Goal: Information Seeking & Learning: Understand process/instructions

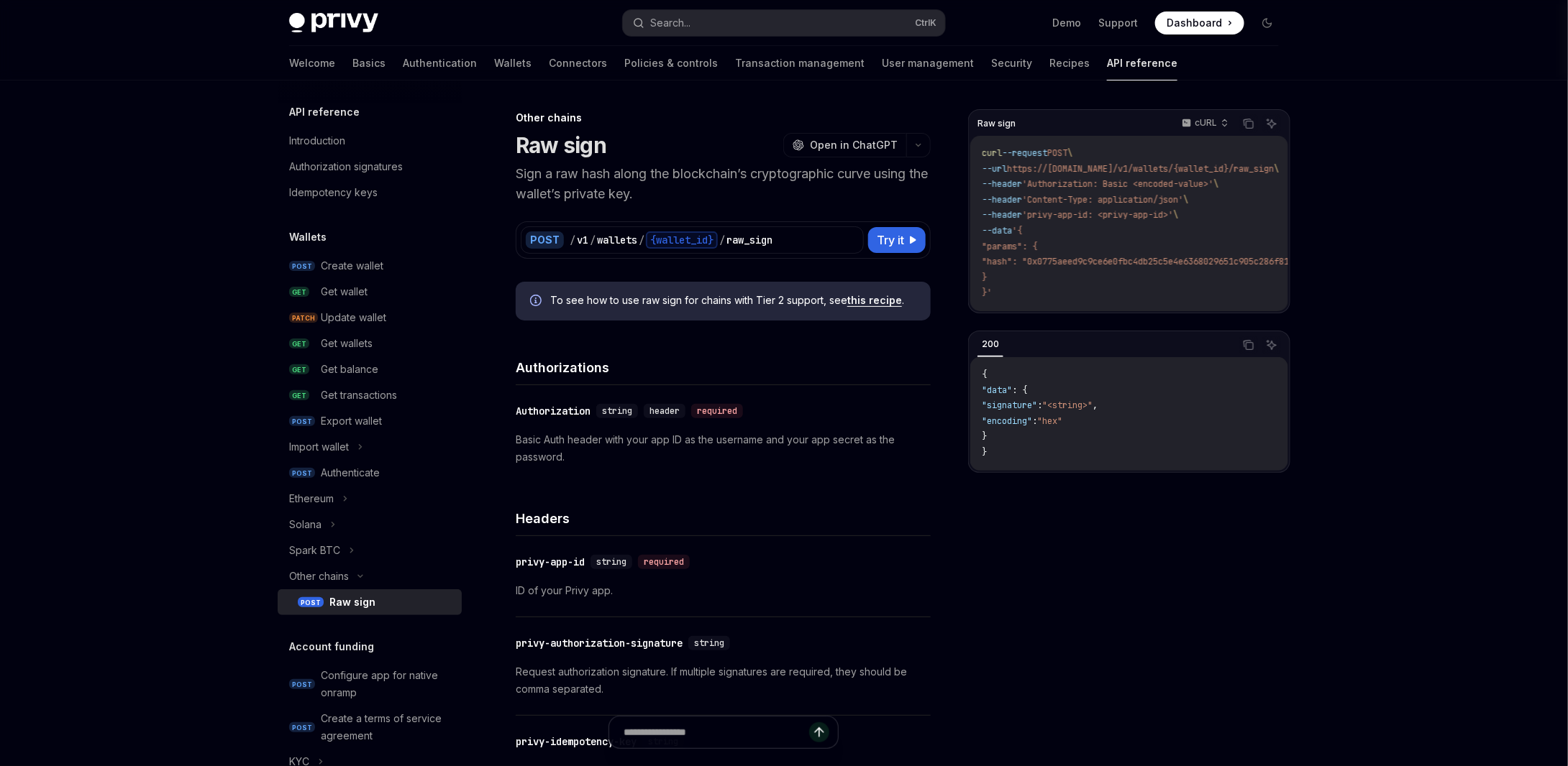
type textarea "*"
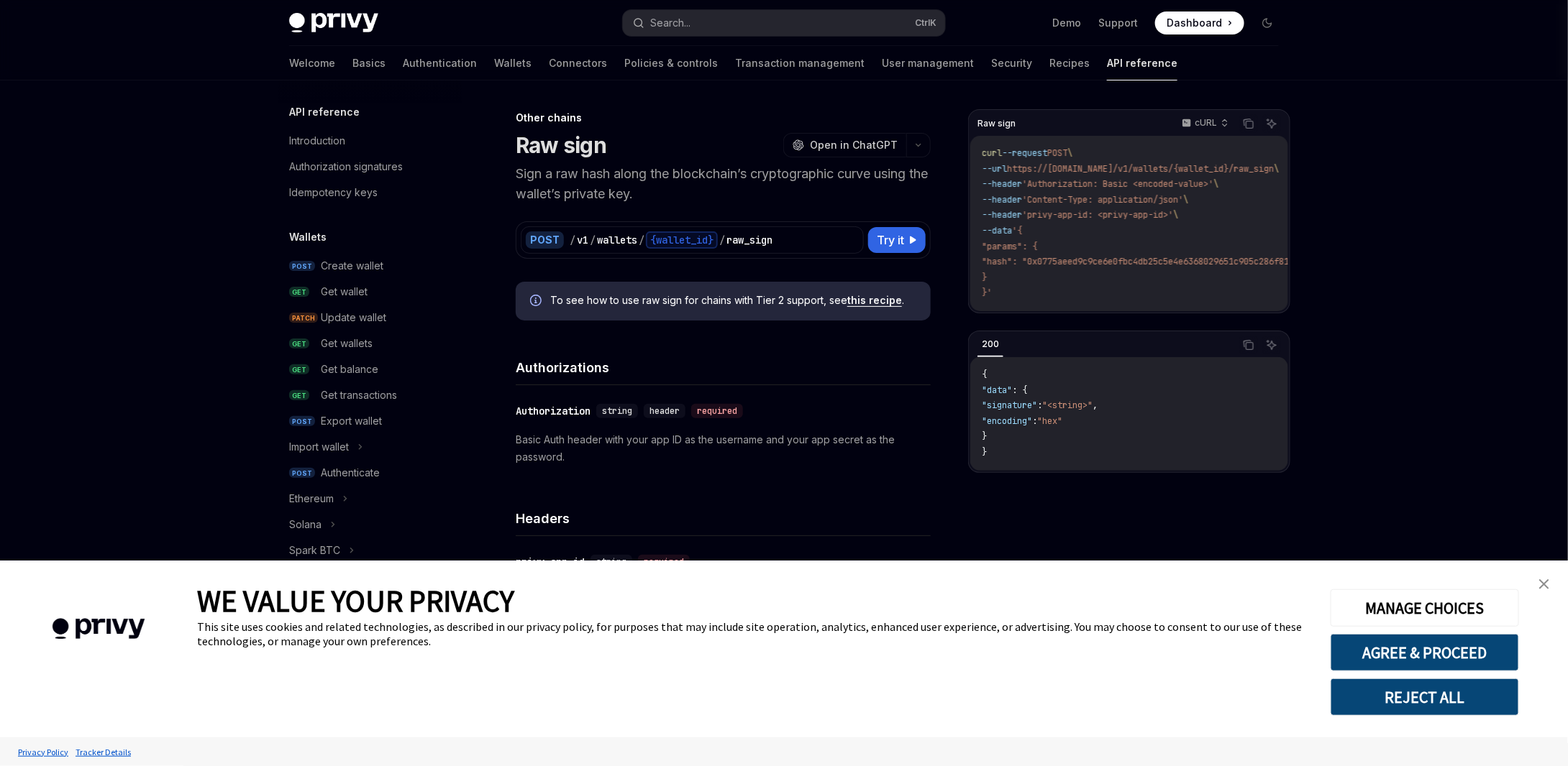
click at [1545, 587] on img "close banner" at bounding box center [1544, 584] width 10 height 10
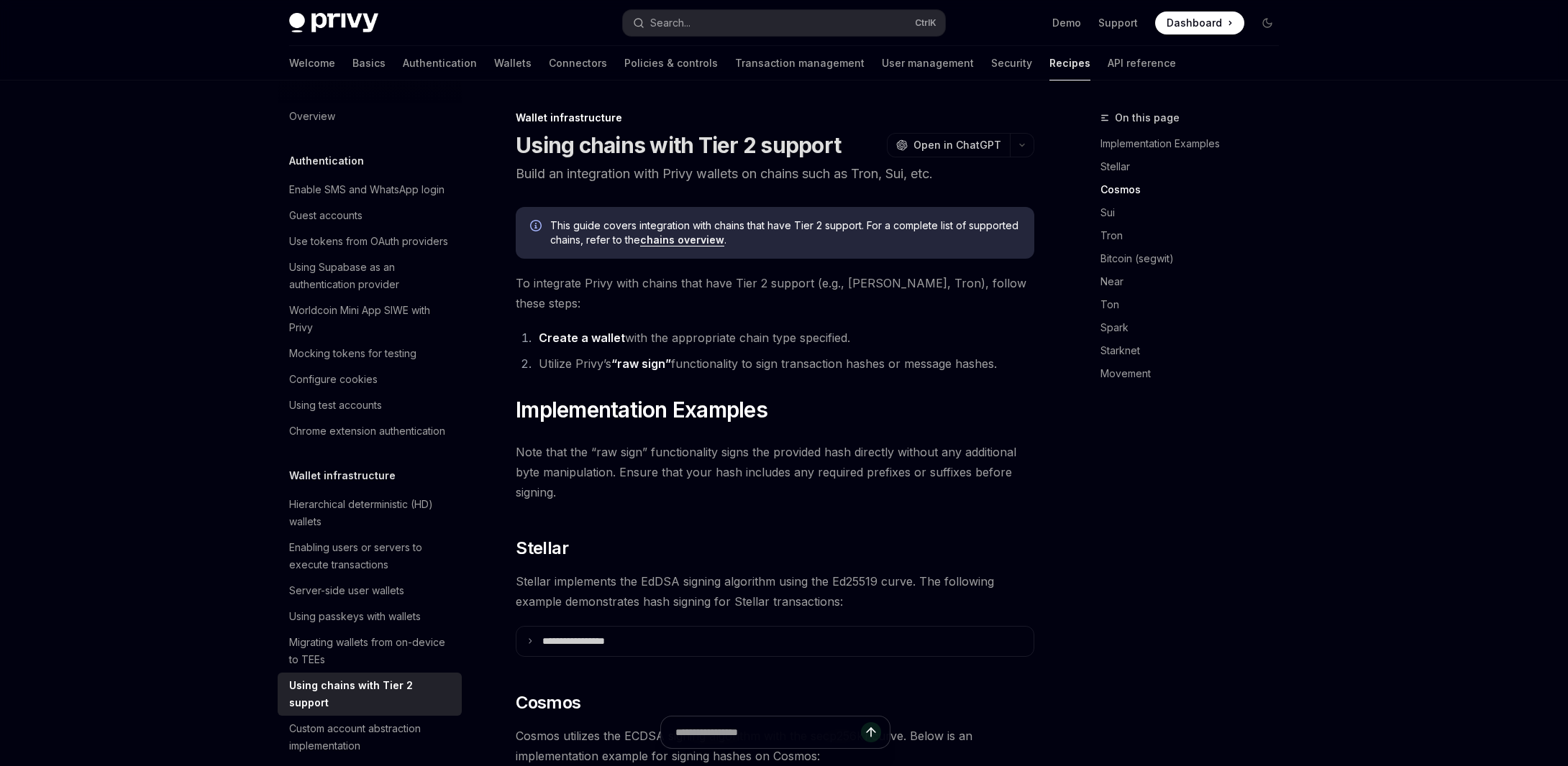
scroll to position [598, 0]
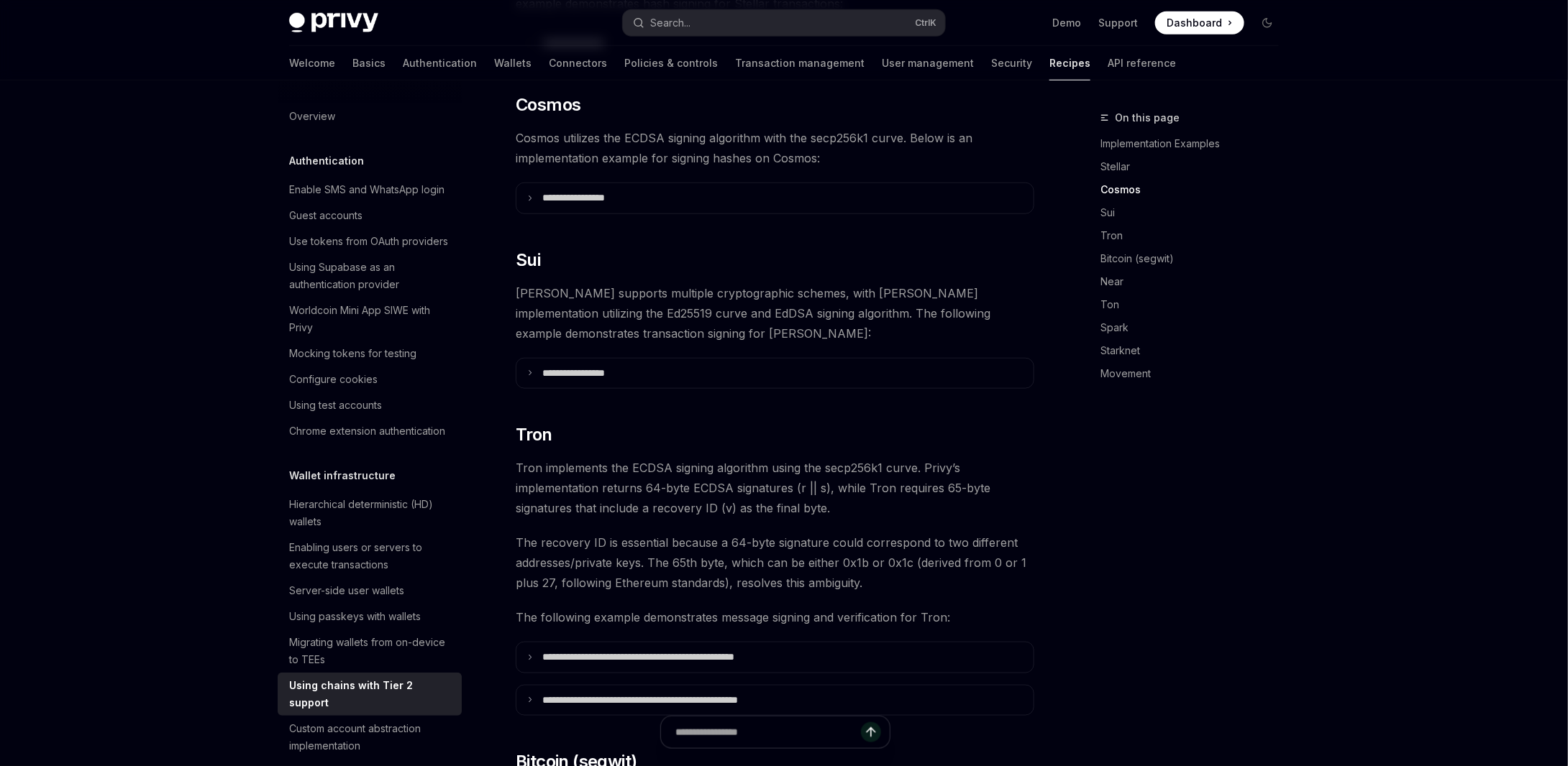
type textarea "*"
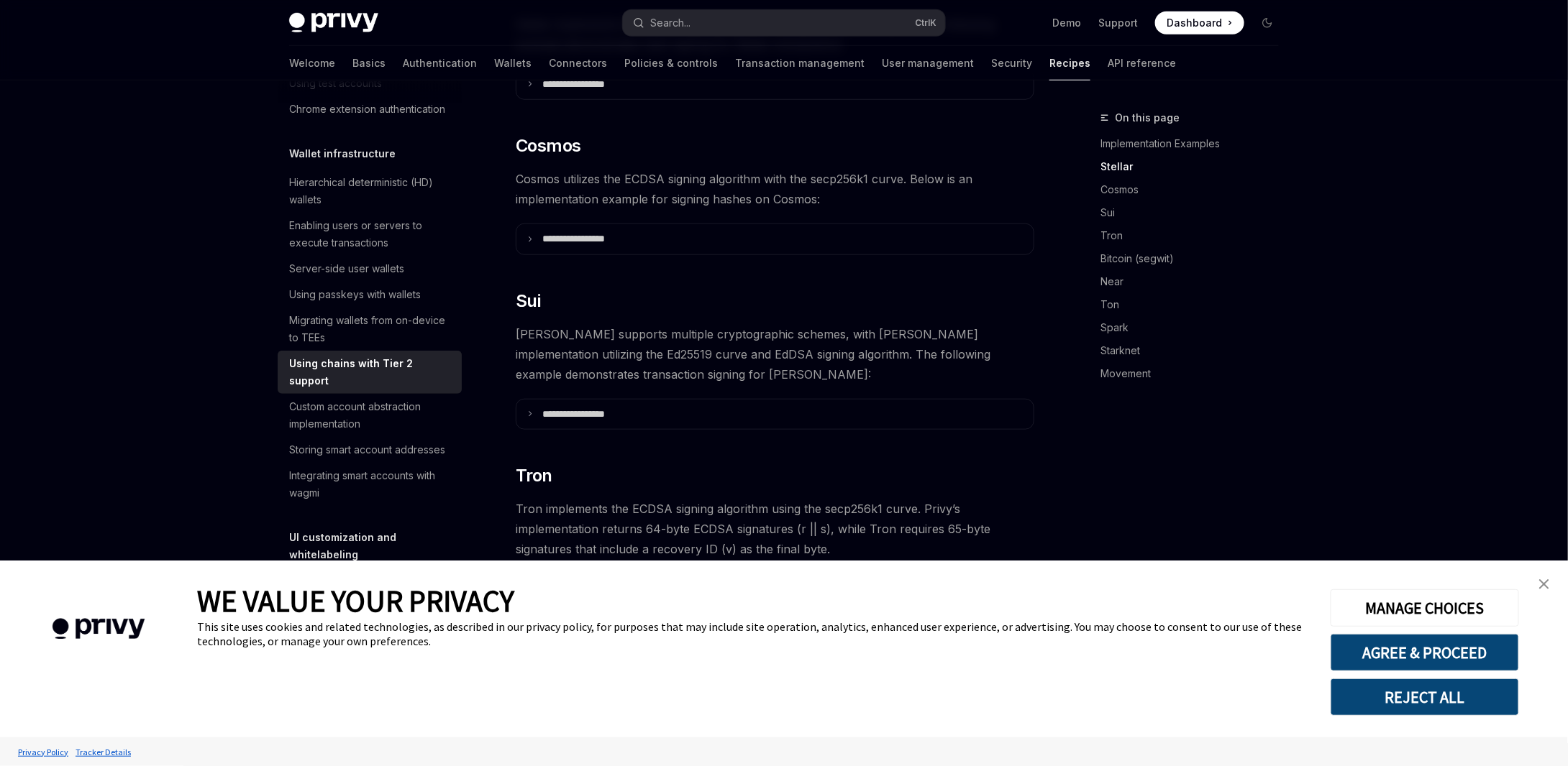
scroll to position [383, 0]
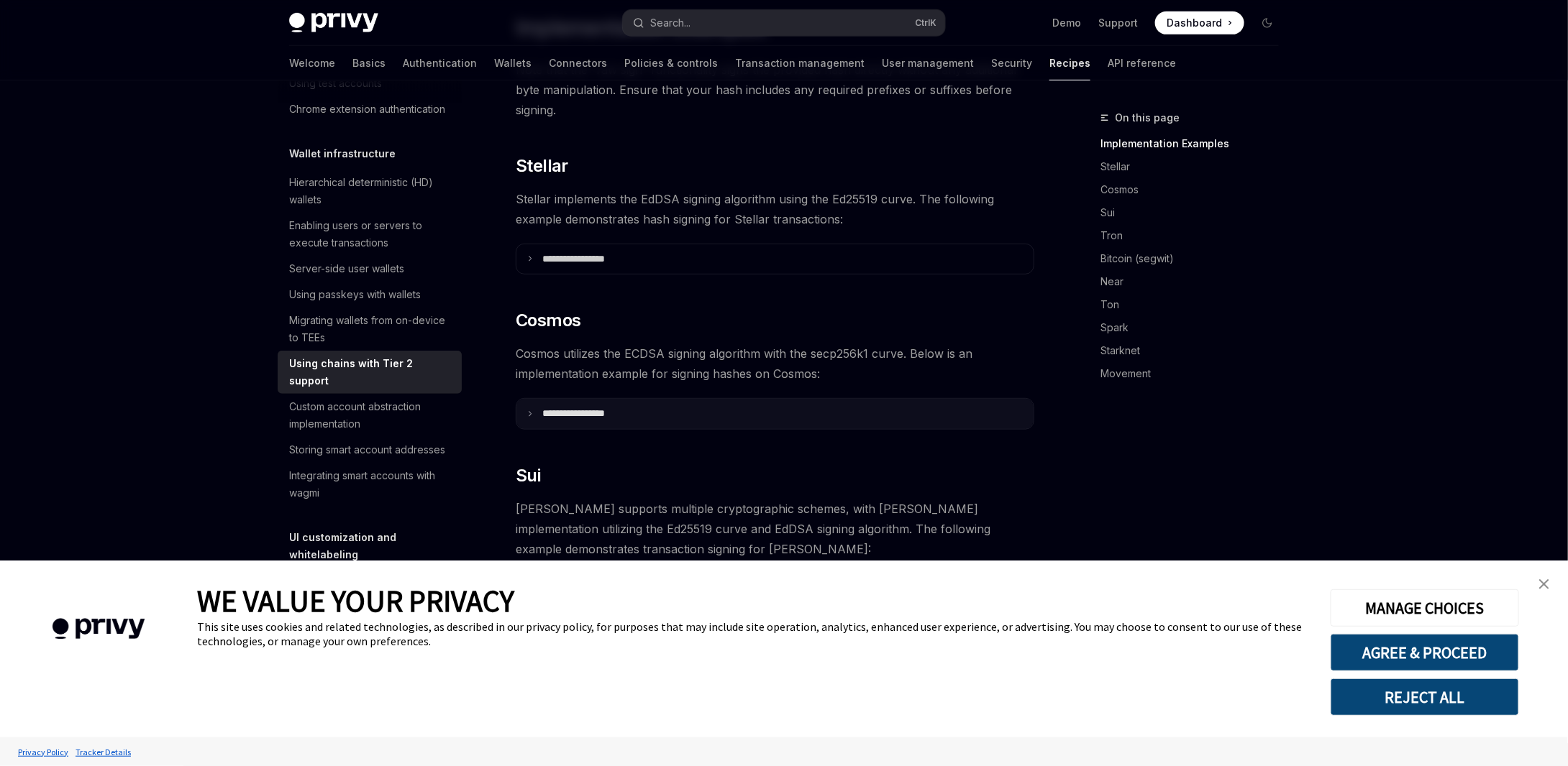
click at [590, 407] on p "**********" at bounding box center [591, 414] width 98 height 13
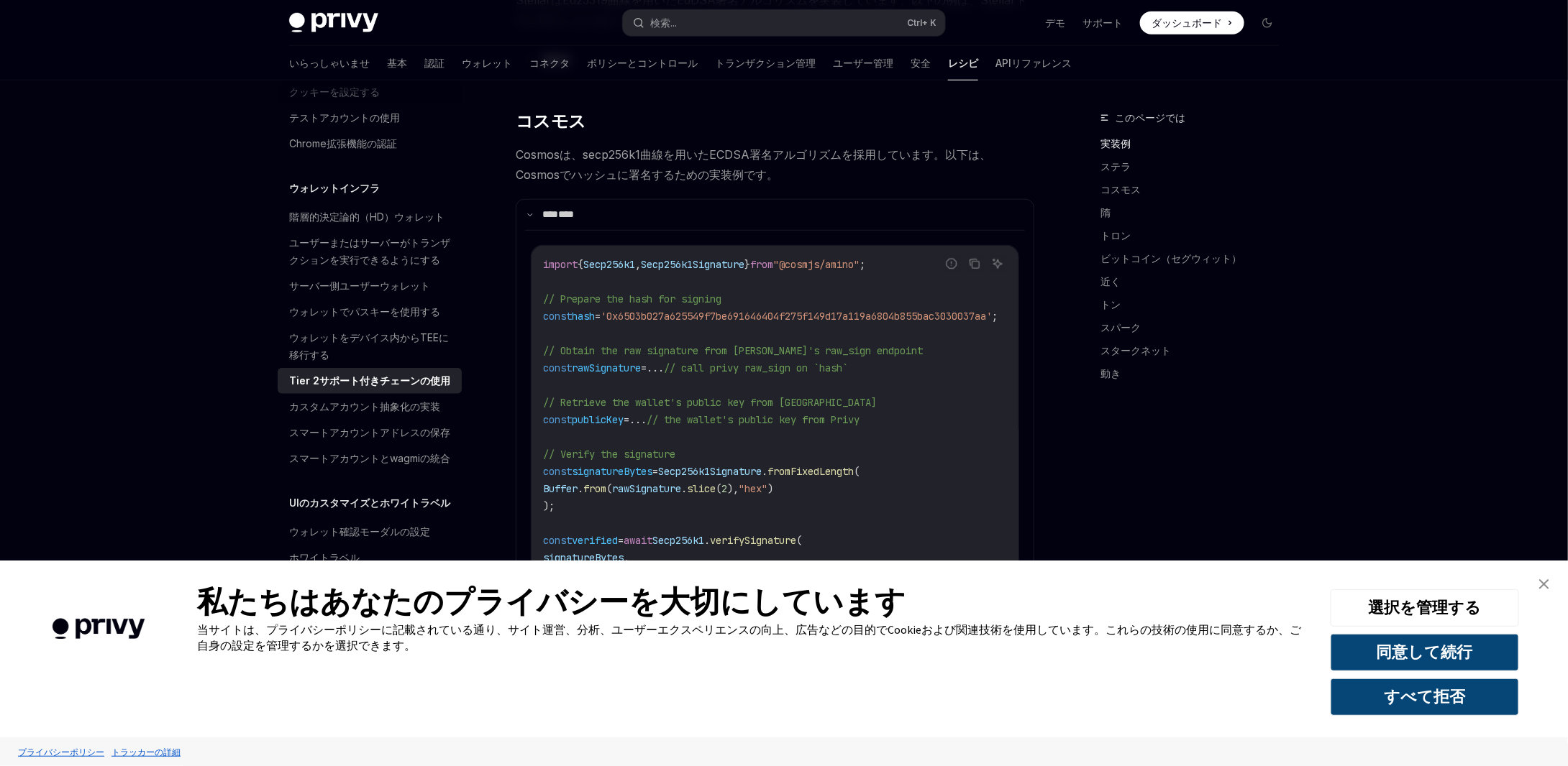
scroll to position [598, 0]
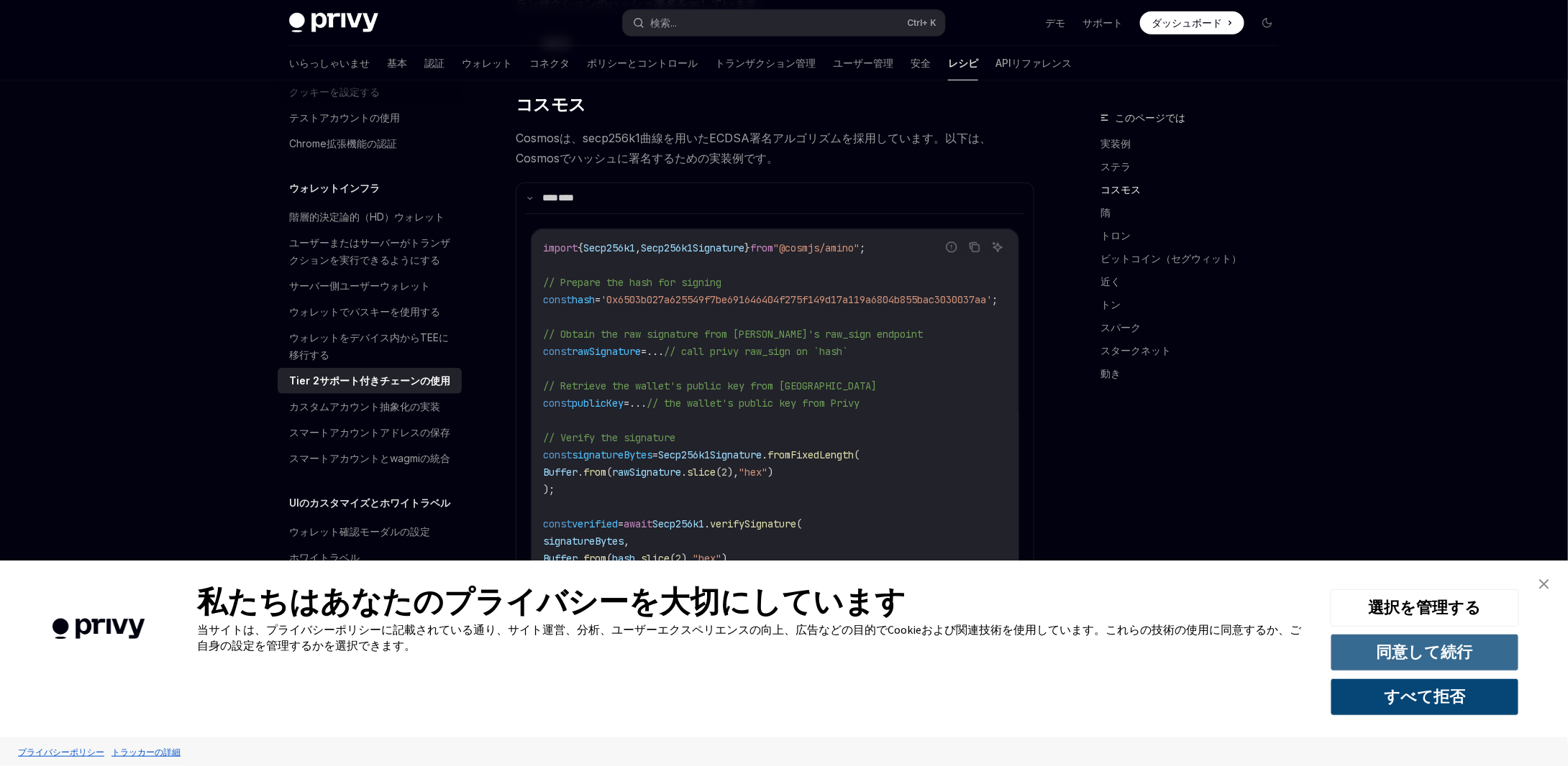
click at [1460, 655] on font "同意して続行" at bounding box center [1425, 651] width 96 height 20
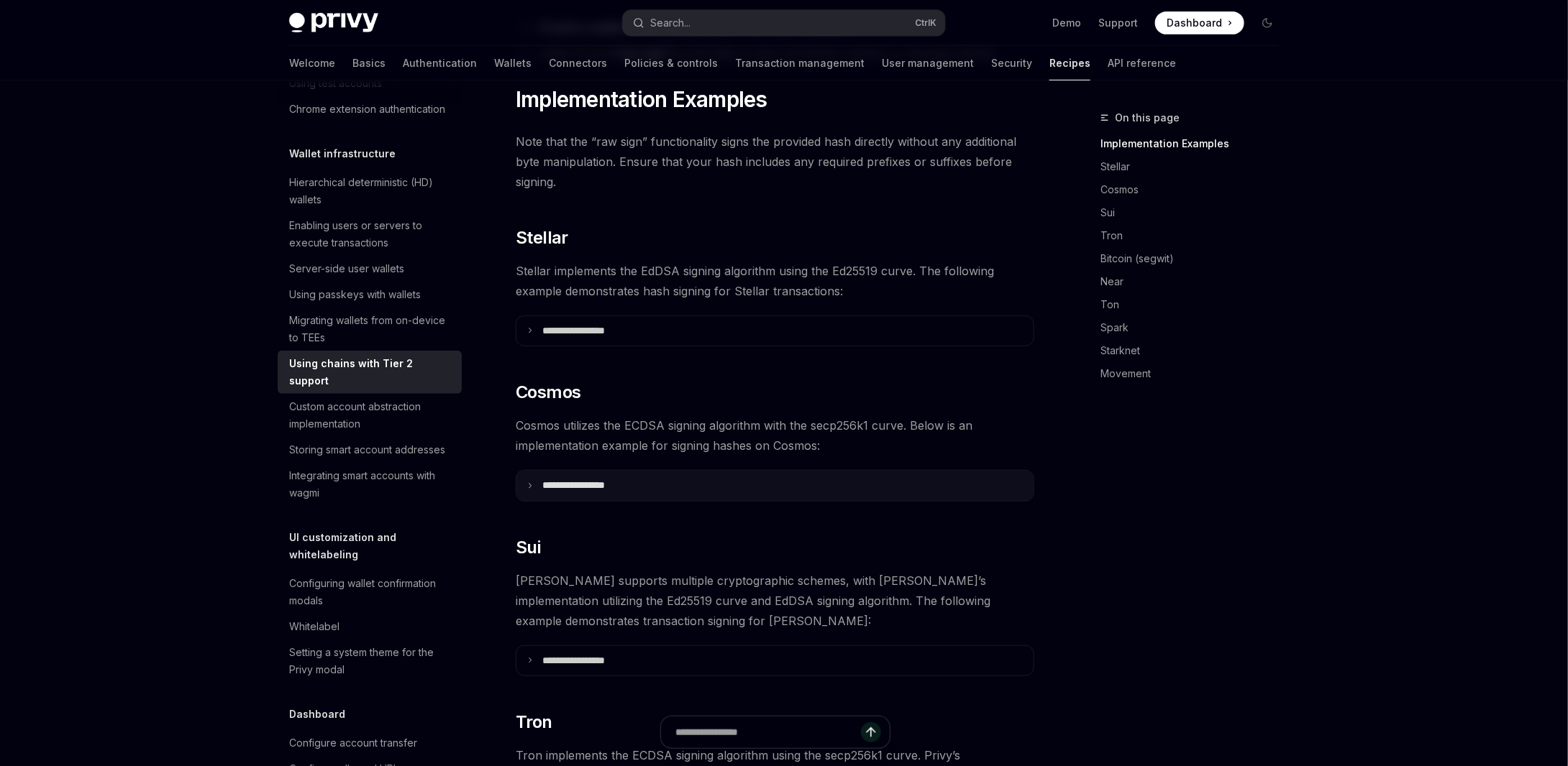
click at [557, 471] on summary "**********" at bounding box center [775, 486] width 517 height 30
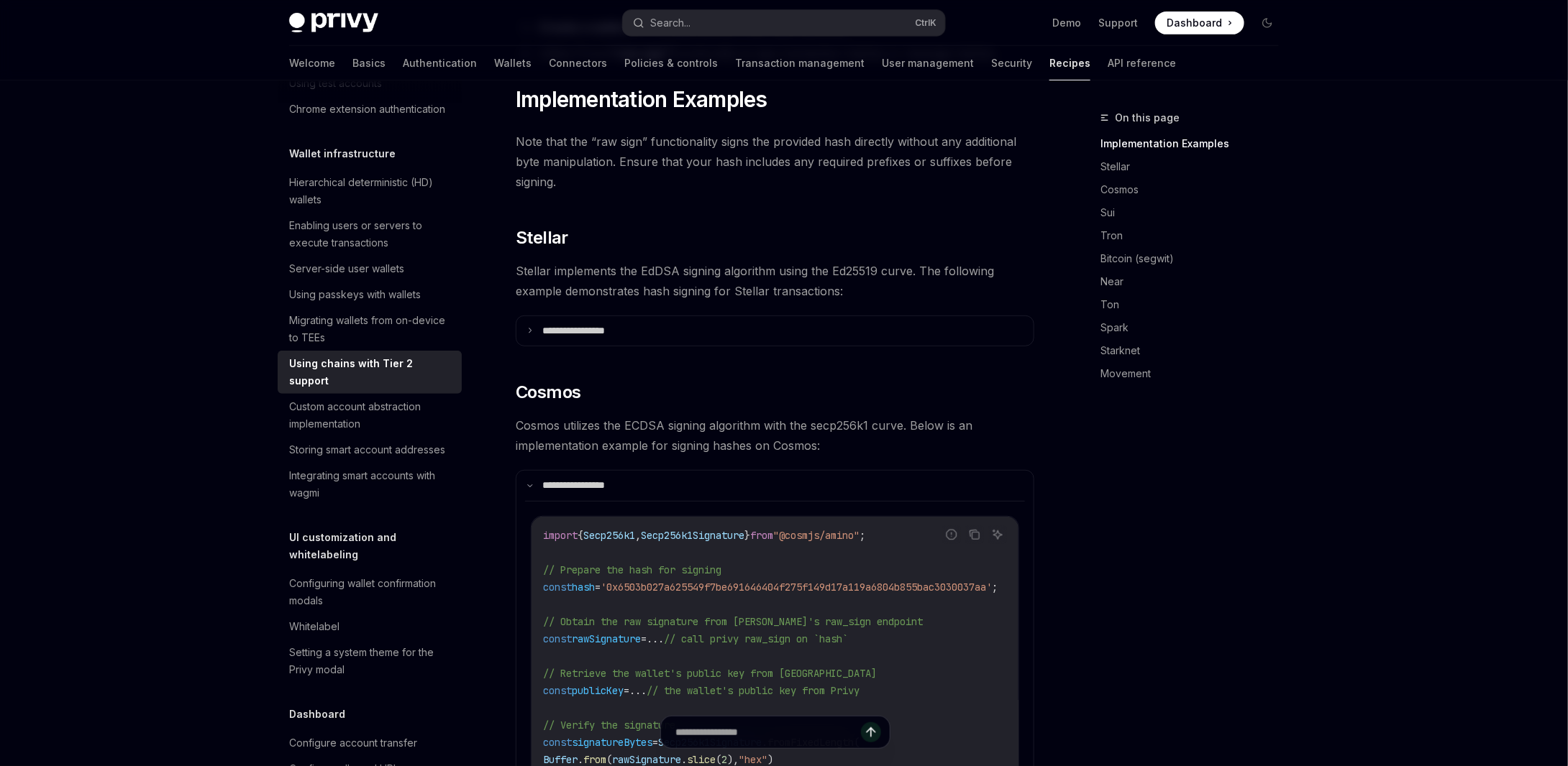
scroll to position [526, 0]
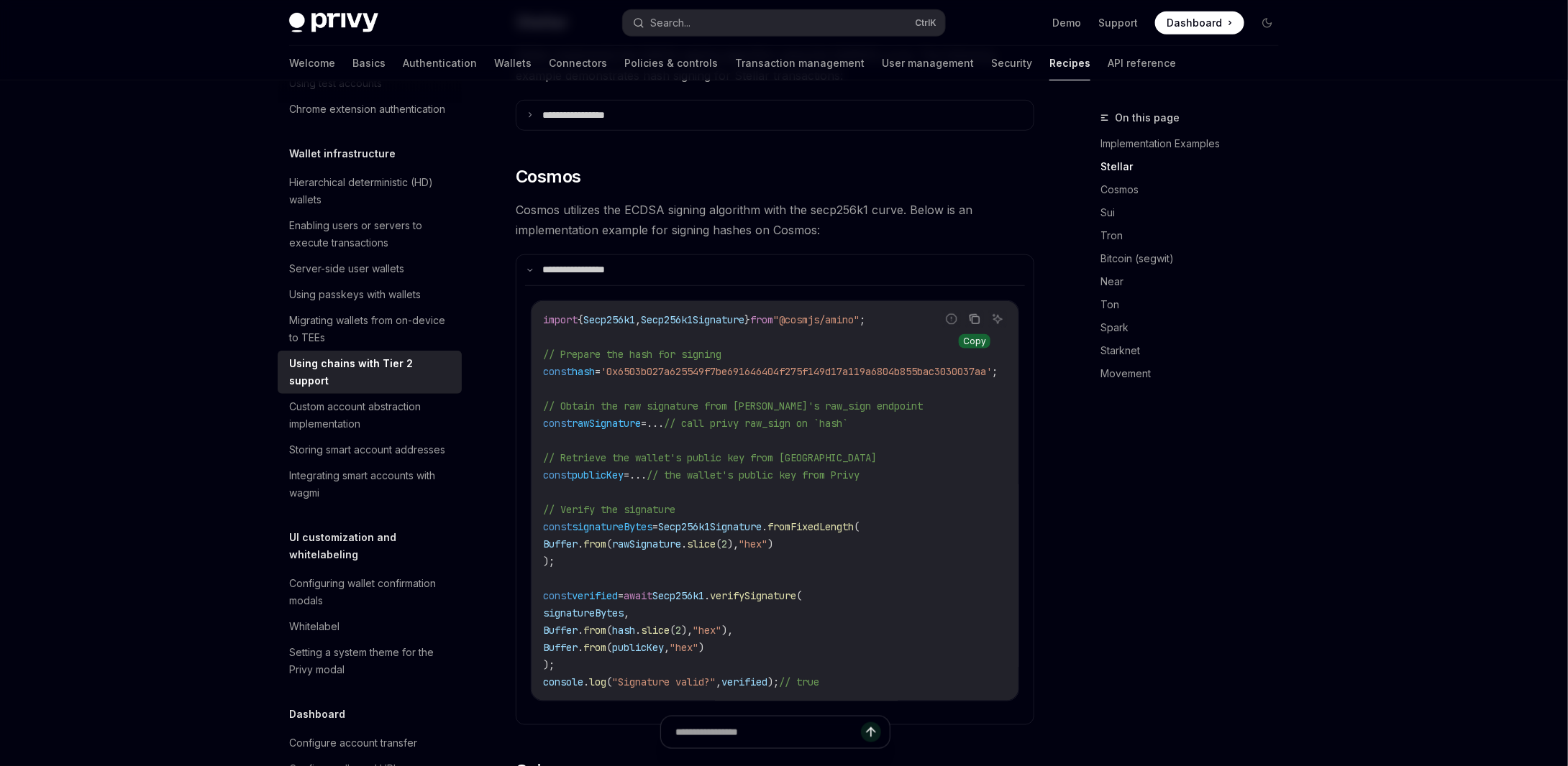
click at [973, 314] on icon "Copy the contents from the code block" at bounding box center [974, 319] width 11 height 11
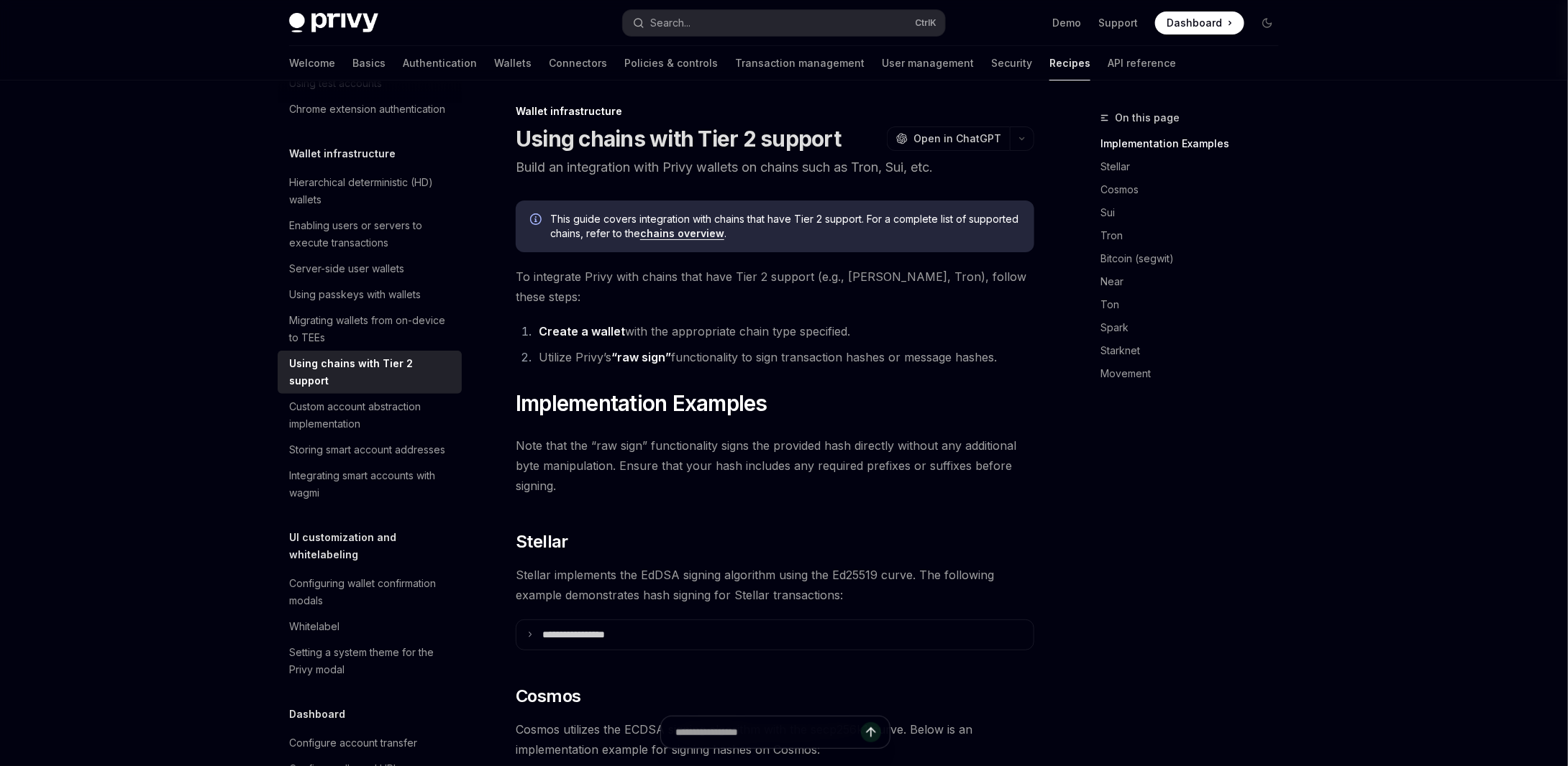
scroll to position [0, 0]
